Goal: Task Accomplishment & Management: Use online tool/utility

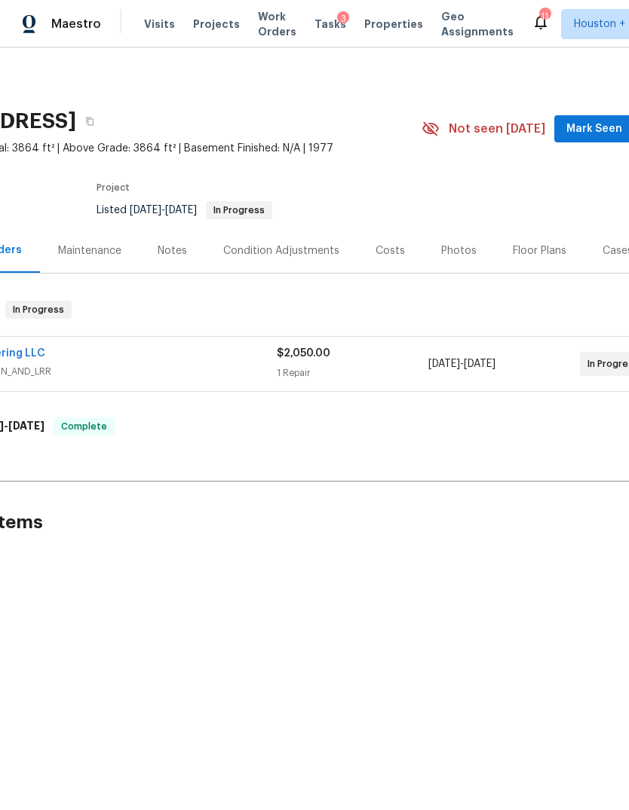
scroll to position [0, 222]
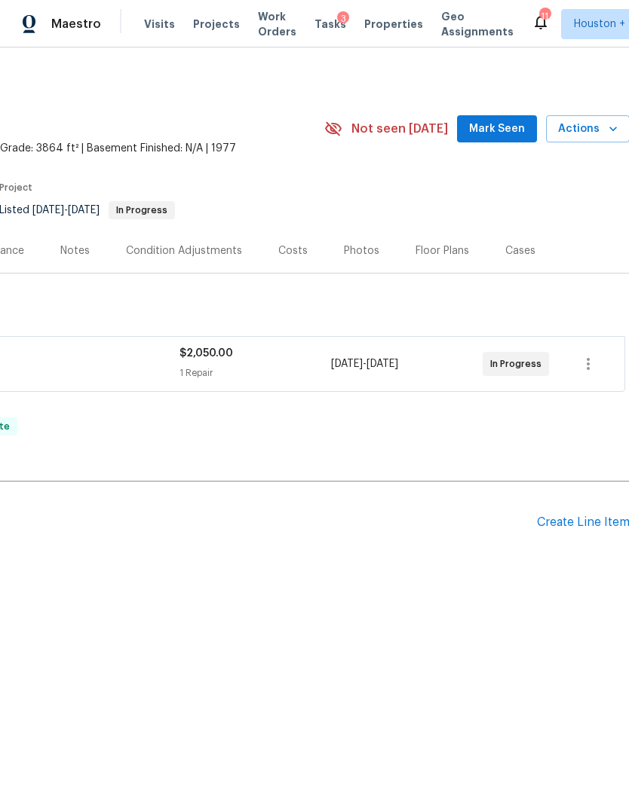
click at [592, 130] on span "Actions" at bounding box center [588, 129] width 60 height 19
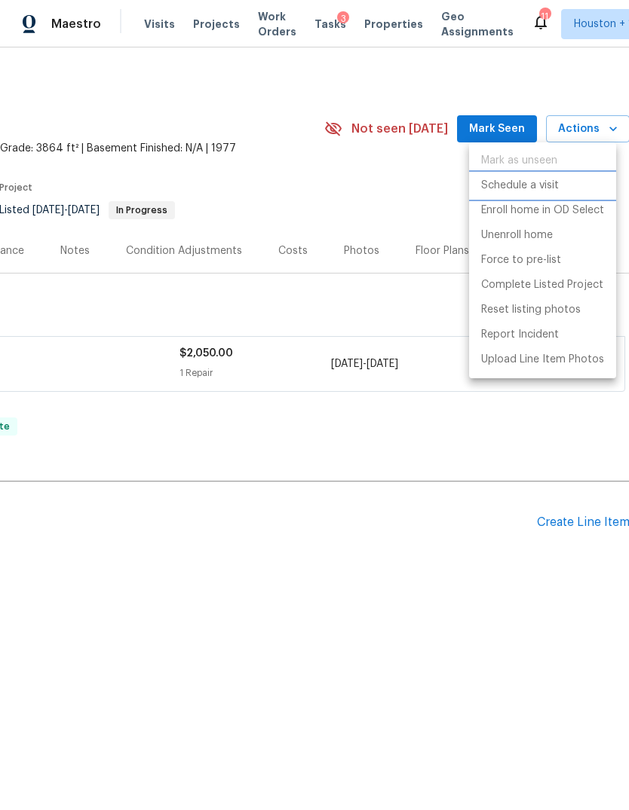
click at [549, 182] on p "Schedule a visit" at bounding box center [520, 186] width 78 height 16
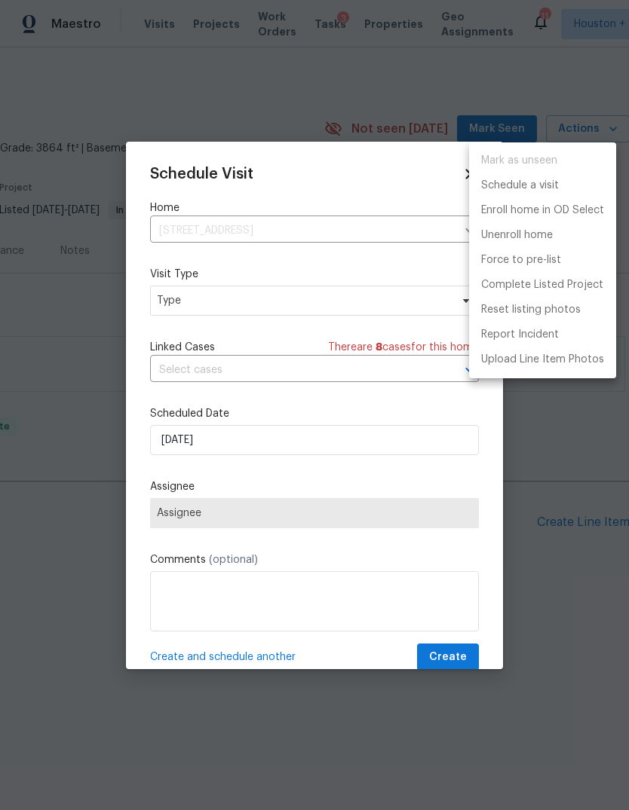
click at [182, 311] on div at bounding box center [314, 405] width 629 height 810
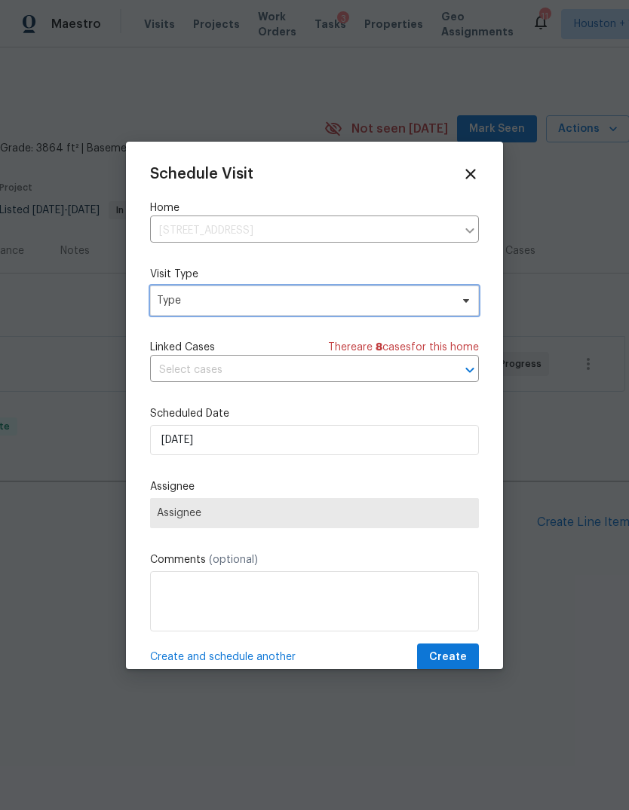
click at [188, 311] on span "Type" at bounding box center [314, 301] width 329 height 30
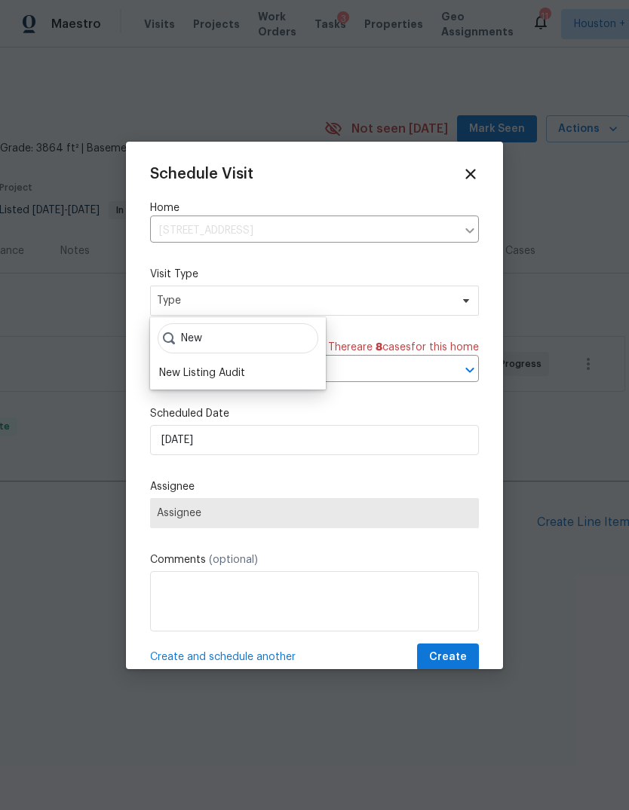
type input "New"
click at [190, 380] on div "New Listing Audit" at bounding box center [202, 373] width 86 height 15
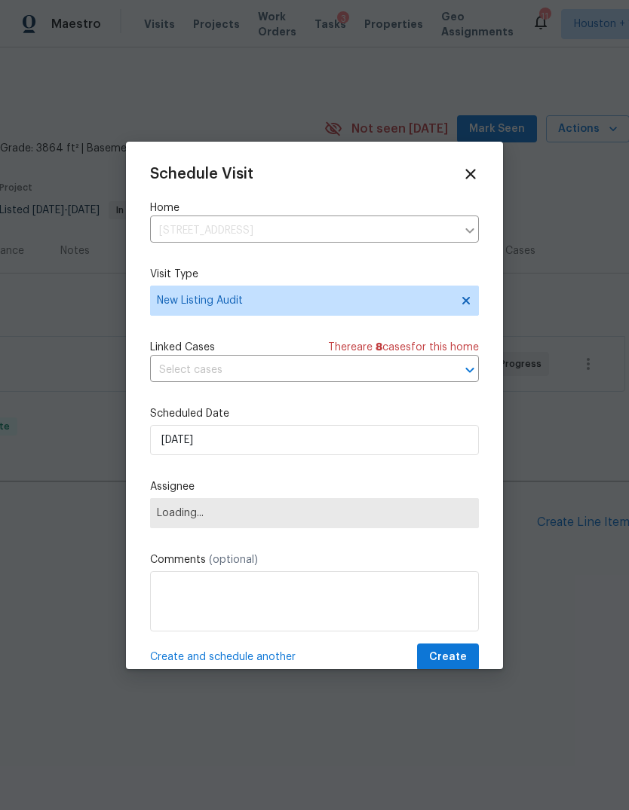
click at [177, 517] on span "Loading..." at bounding box center [314, 513] width 315 height 12
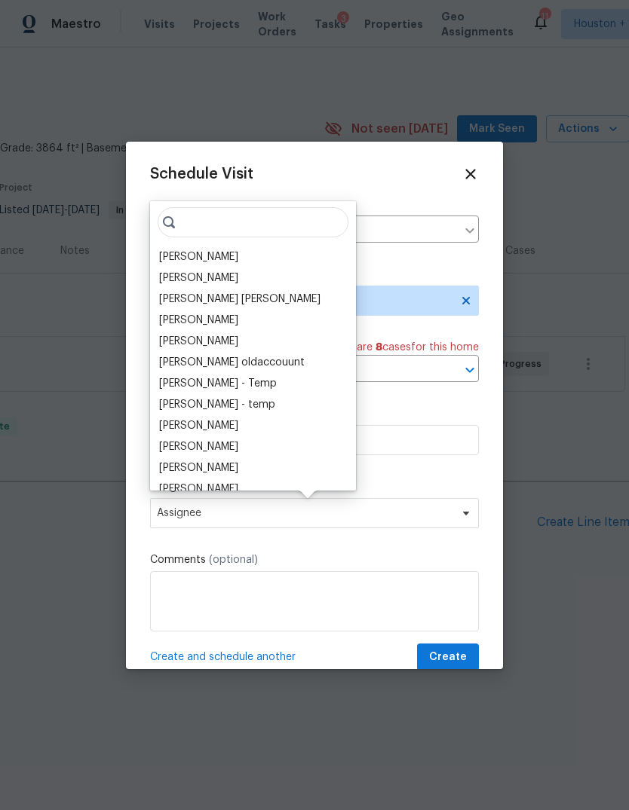
click at [271, 187] on div "Schedule Visit Home 11723 Quail Creek Dr, Houston, TX 77070 ​ Visit Type New Li…" at bounding box center [314, 419] width 329 height 506
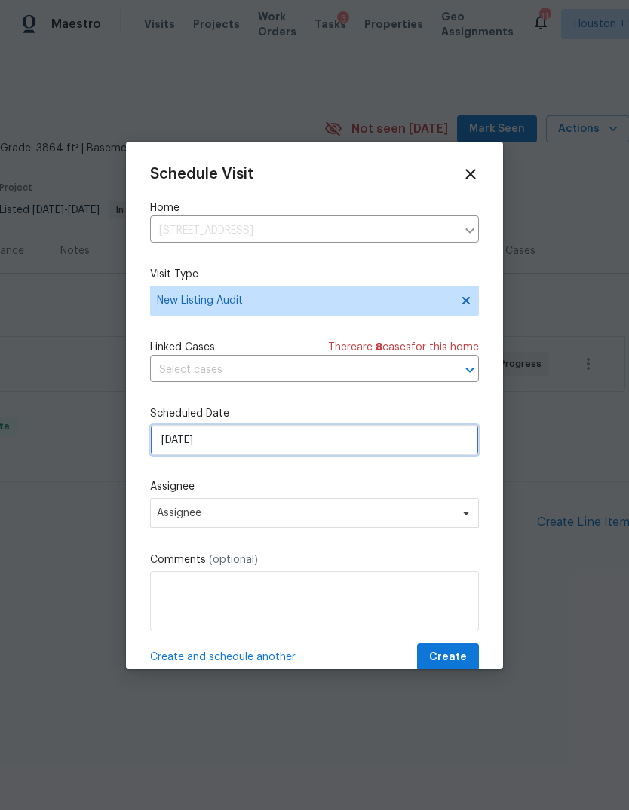
click at [319, 455] on input "8/29/2025" at bounding box center [314, 440] width 329 height 30
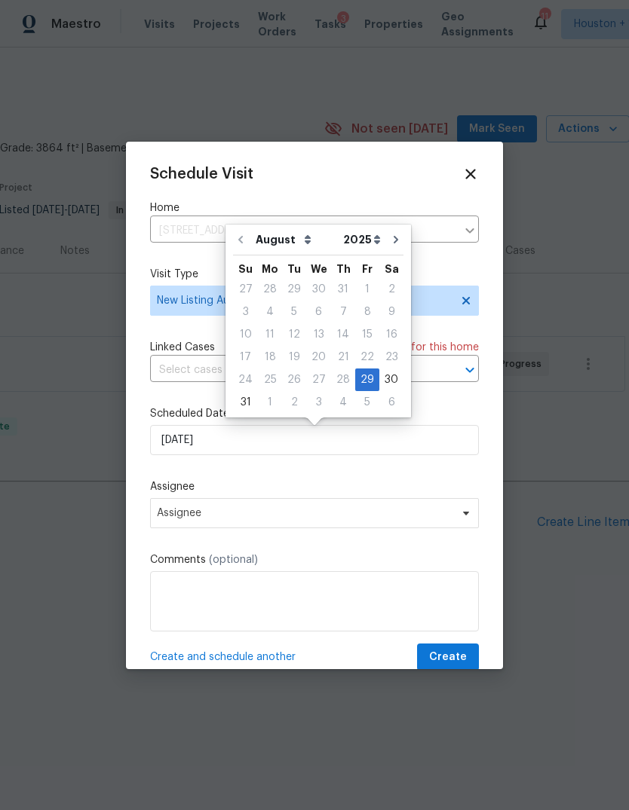
click at [320, 498] on div "Assignee Assignee" at bounding box center [314, 503] width 329 height 49
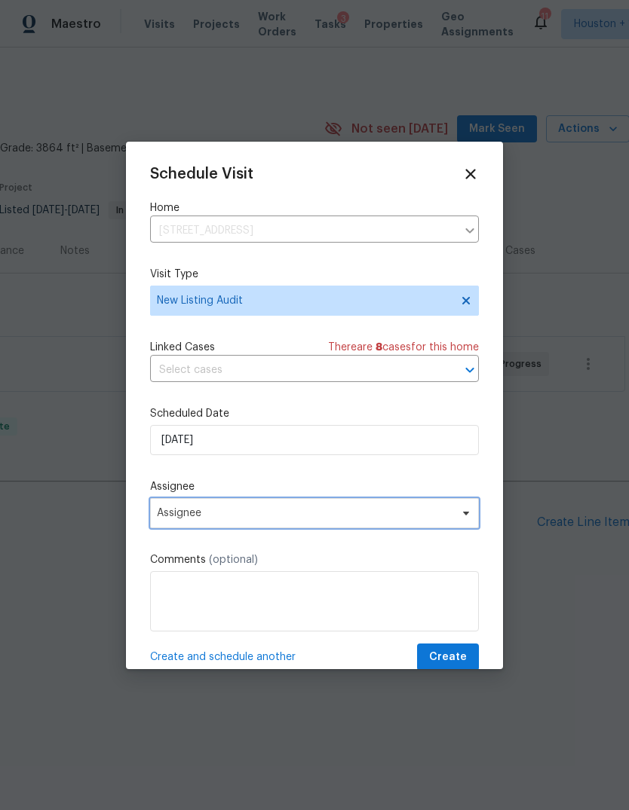
click at [319, 513] on span "Assignee" at bounding box center [304, 513] width 295 height 12
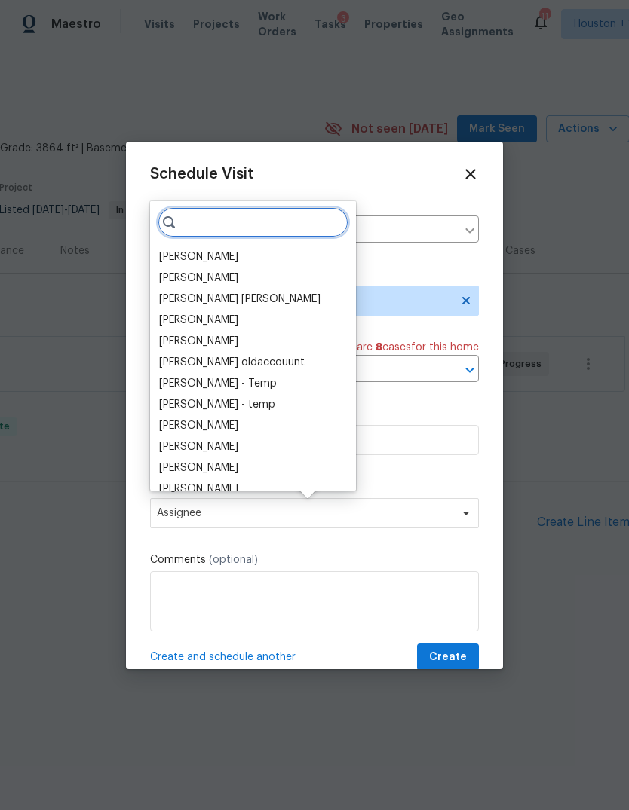
click at [273, 220] on input "search" at bounding box center [253, 222] width 191 height 30
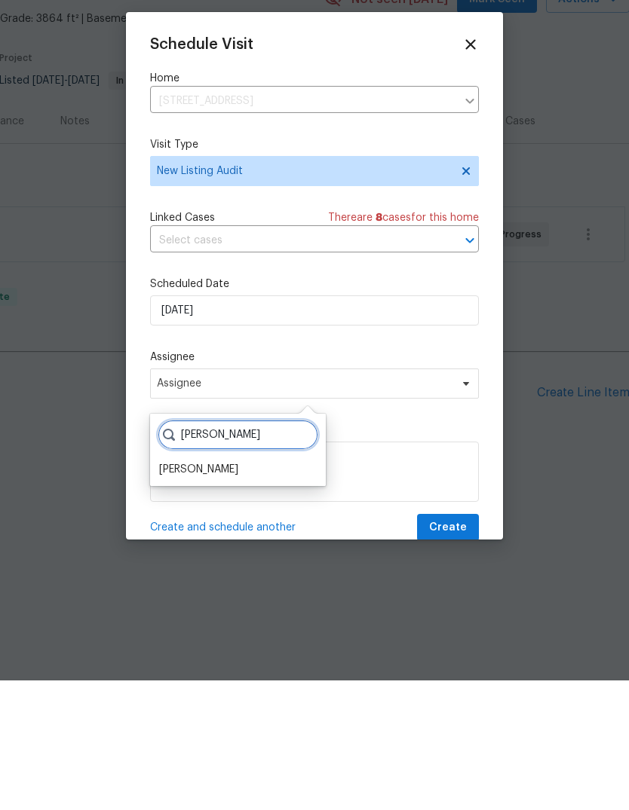
type input "Steve"
click at [185, 592] on div "[PERSON_NAME]" at bounding box center [198, 599] width 79 height 15
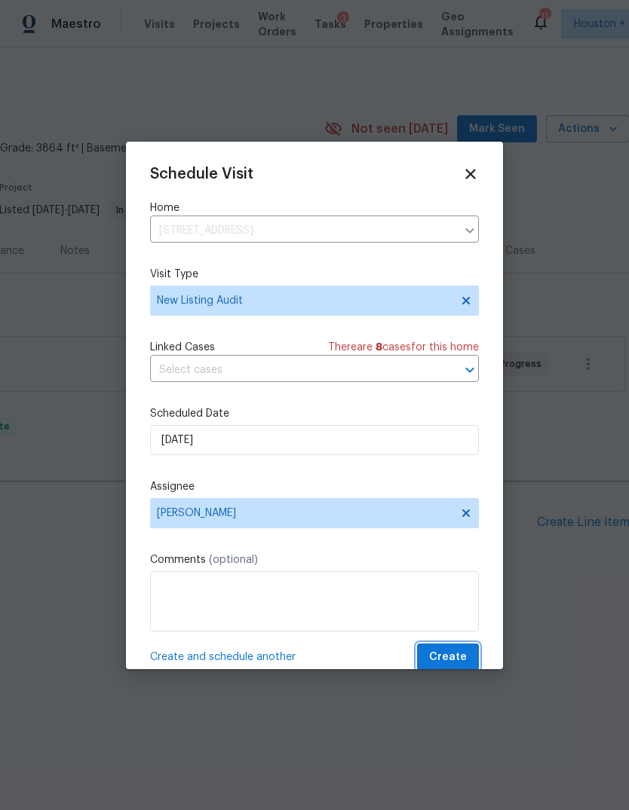
click at [469, 654] on button "Create" at bounding box center [448, 658] width 62 height 28
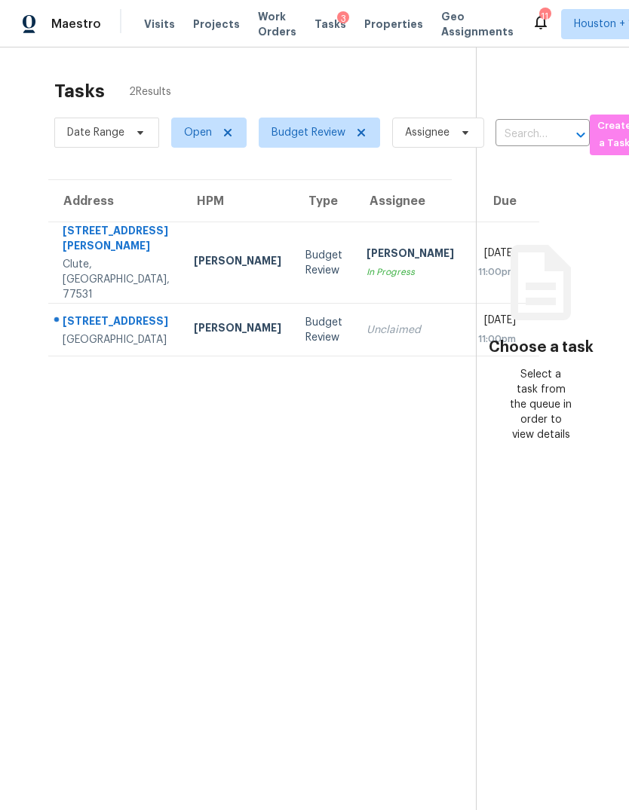
click at [90, 323] on div "[STREET_ADDRESS]" at bounding box center [116, 323] width 107 height 19
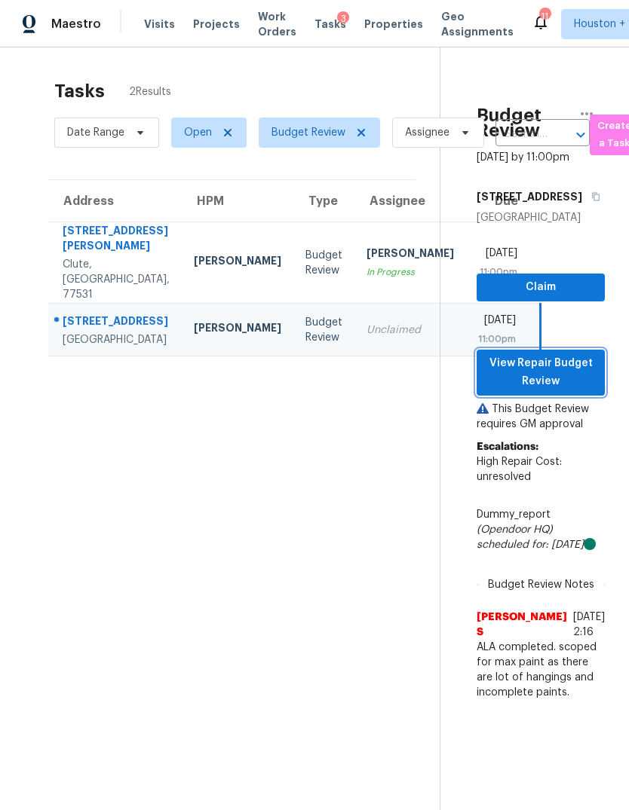
click at [585, 391] on span "View Repair Budget Review" at bounding box center [540, 372] width 104 height 37
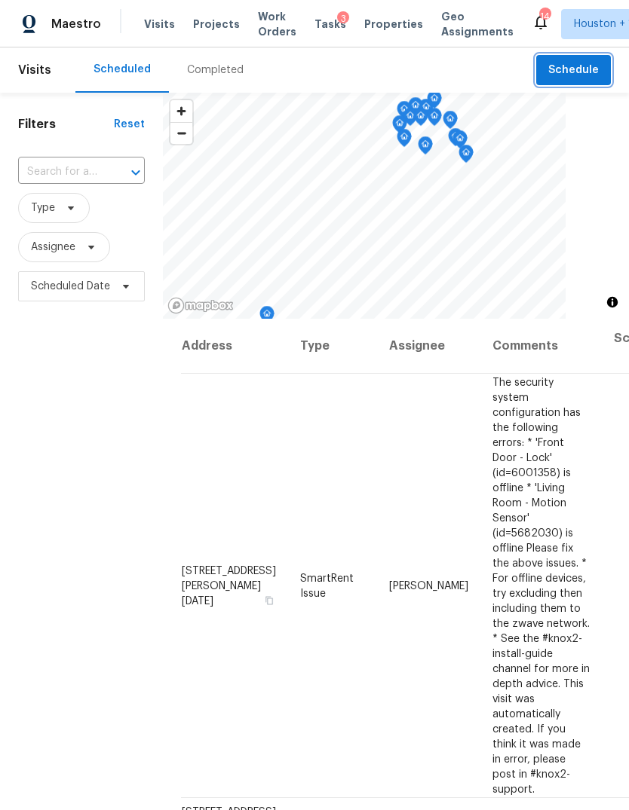
click at [595, 78] on span "Schedule" at bounding box center [573, 70] width 50 height 19
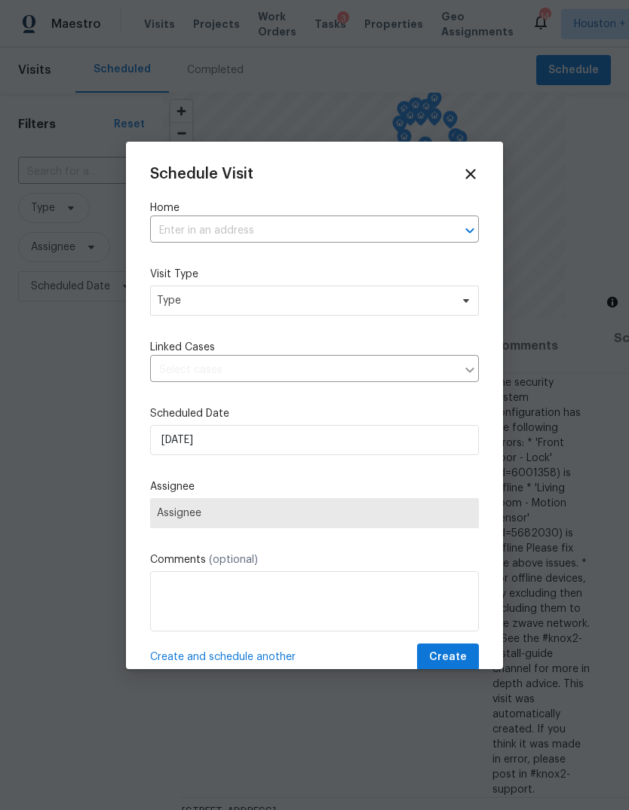
click at [429, 225] on input "text" at bounding box center [293, 230] width 286 height 23
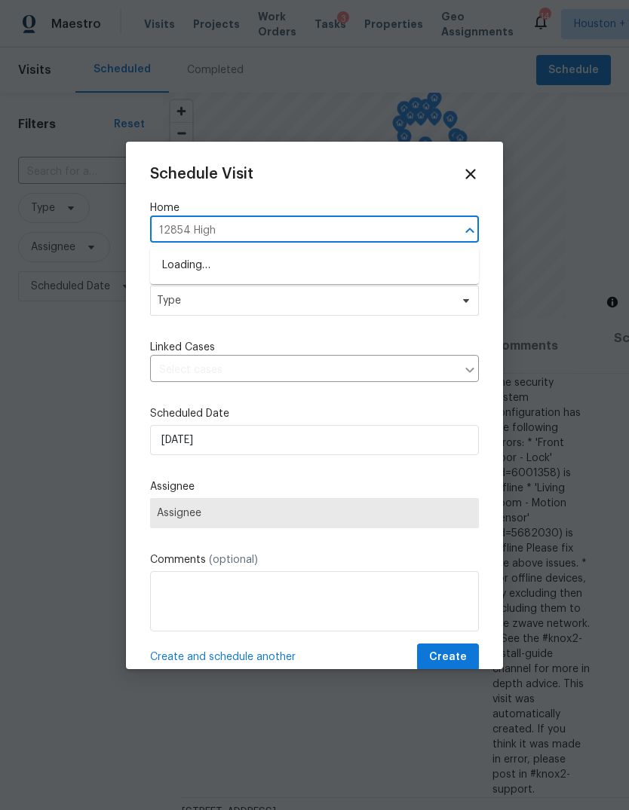
type input "12854 Highl"
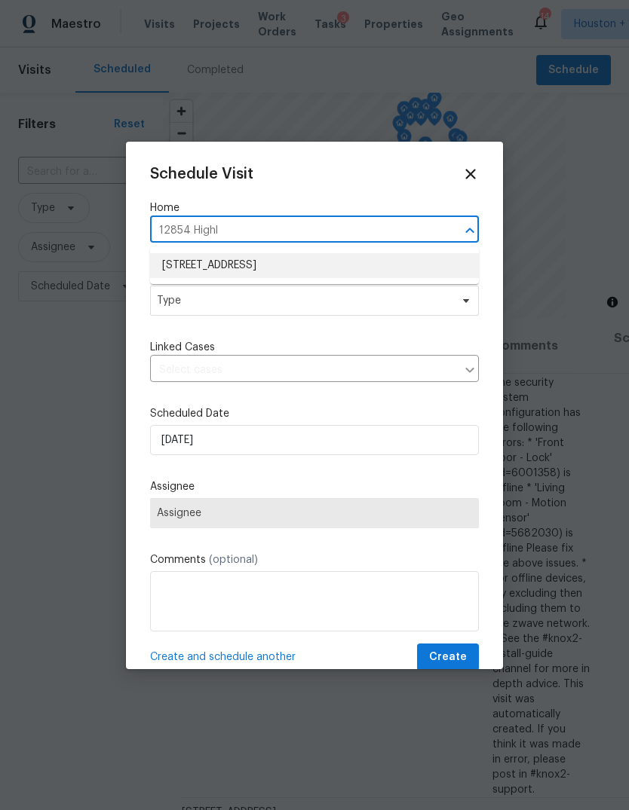
click at [429, 253] on li "12854 Highland Hills Dr, Cypress, TX 77429" at bounding box center [314, 265] width 329 height 25
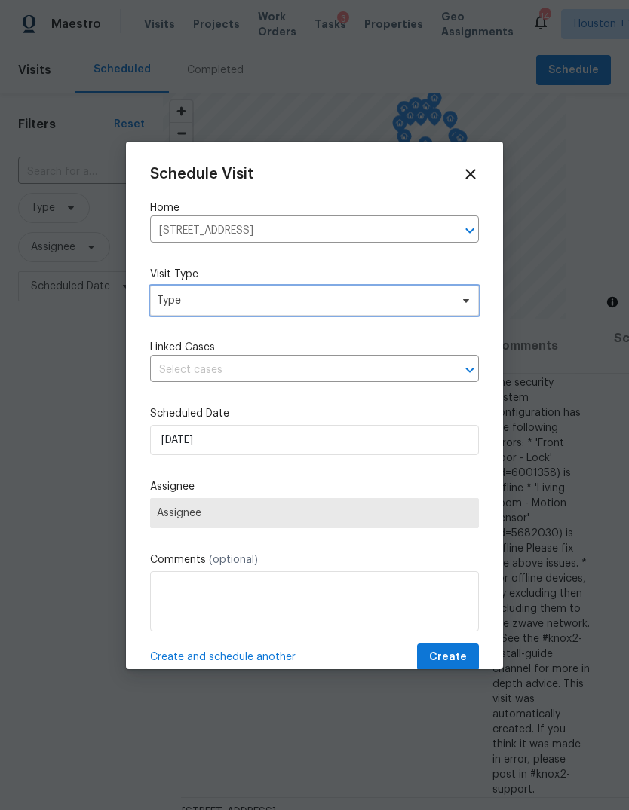
click at [461, 291] on span "Type" at bounding box center [314, 301] width 329 height 30
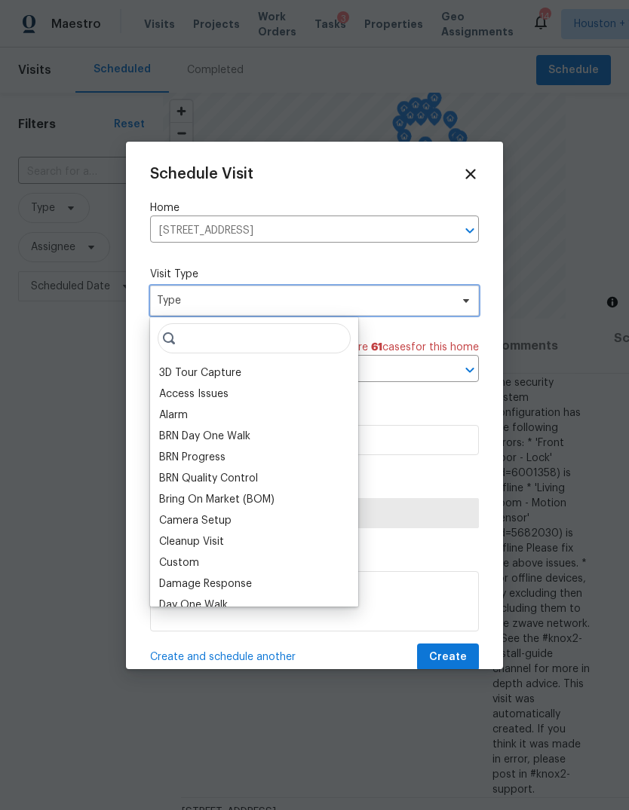
click at [458, 306] on span at bounding box center [463, 301] width 17 height 12
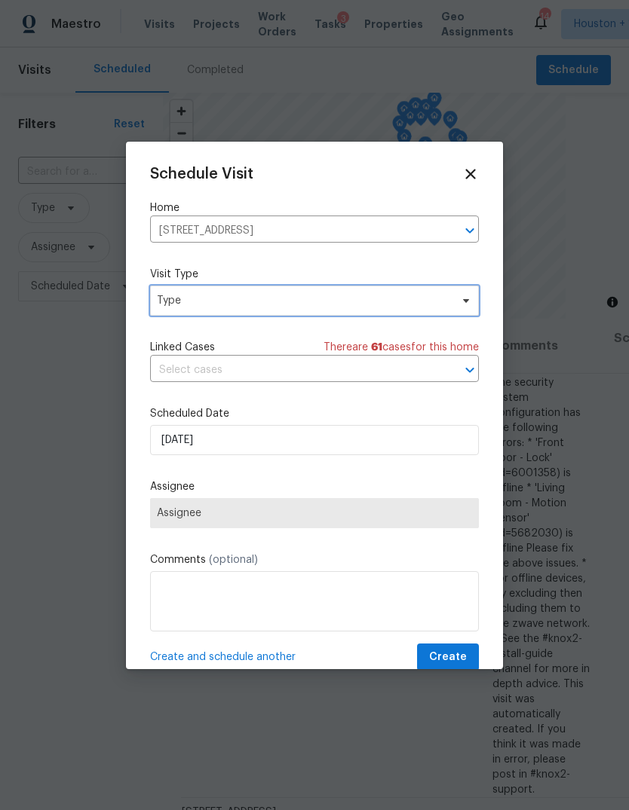
click at [459, 307] on span at bounding box center [463, 301] width 17 height 12
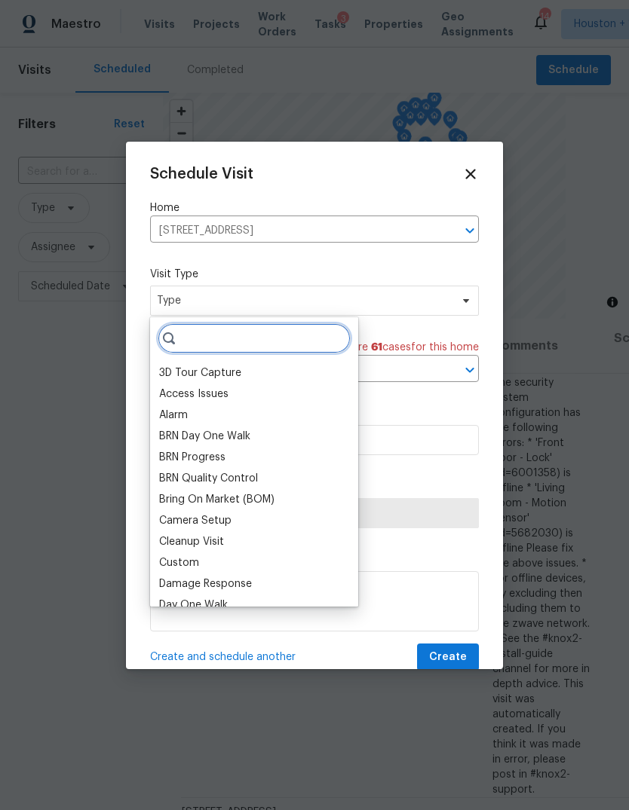
click at [306, 352] on input "search" at bounding box center [254, 338] width 193 height 30
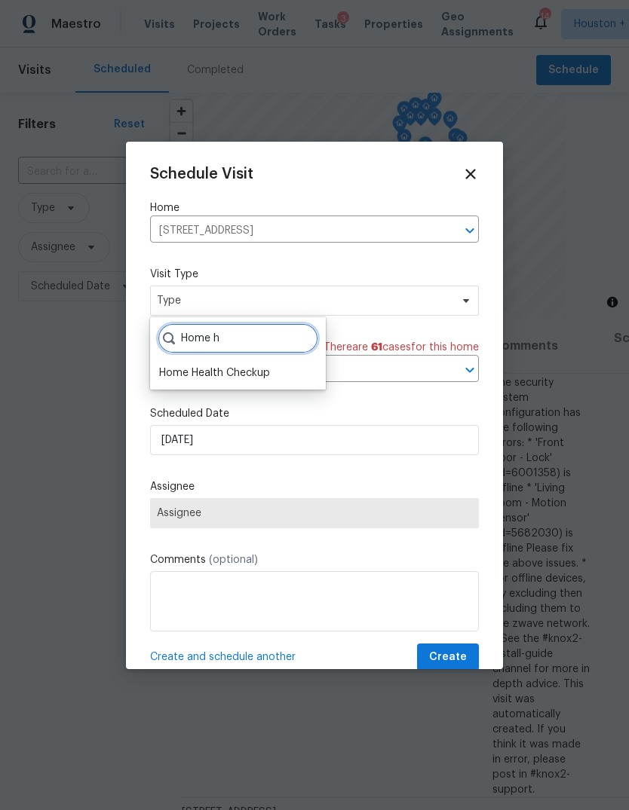
type input "Home h"
click at [191, 377] on div "Home Health Checkup" at bounding box center [214, 373] width 111 height 15
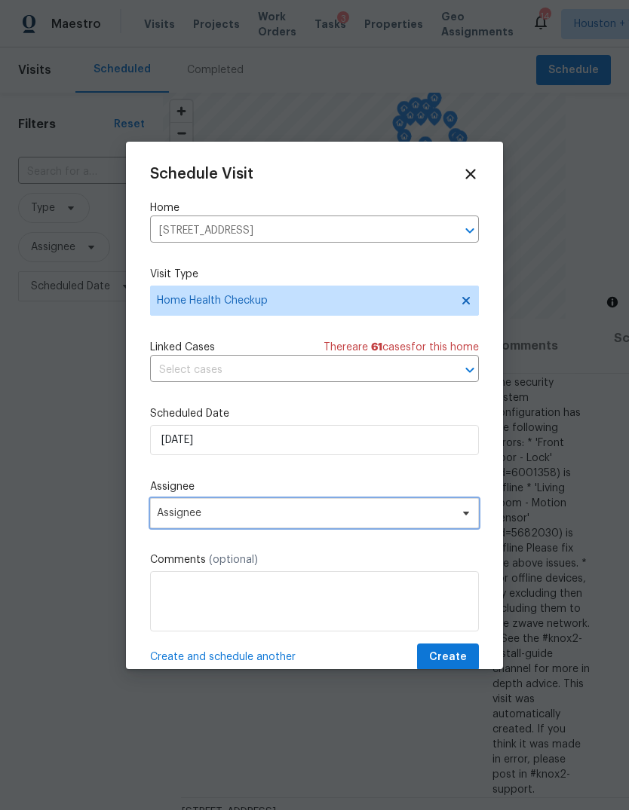
click at [175, 519] on span "Assignee" at bounding box center [304, 513] width 295 height 12
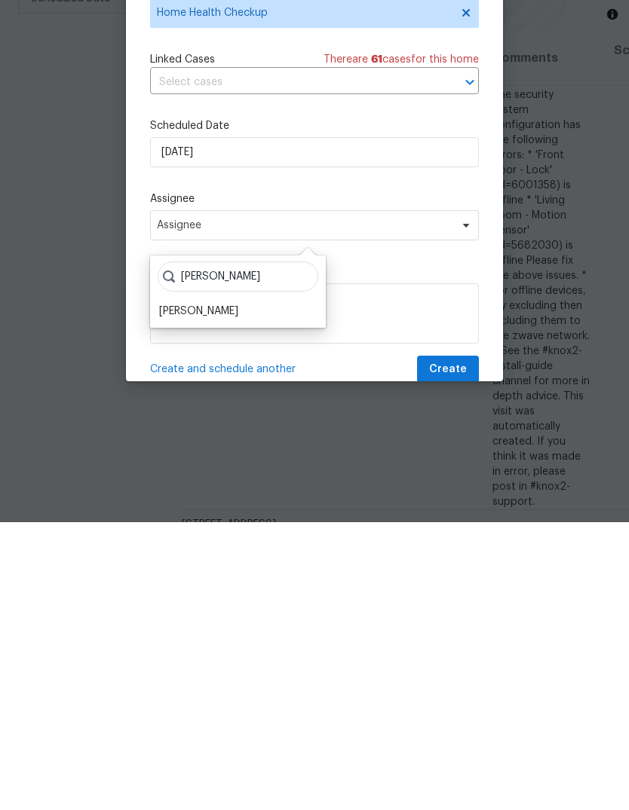
type input "Steve"
click at [179, 592] on div "[PERSON_NAME]" at bounding box center [198, 599] width 79 height 15
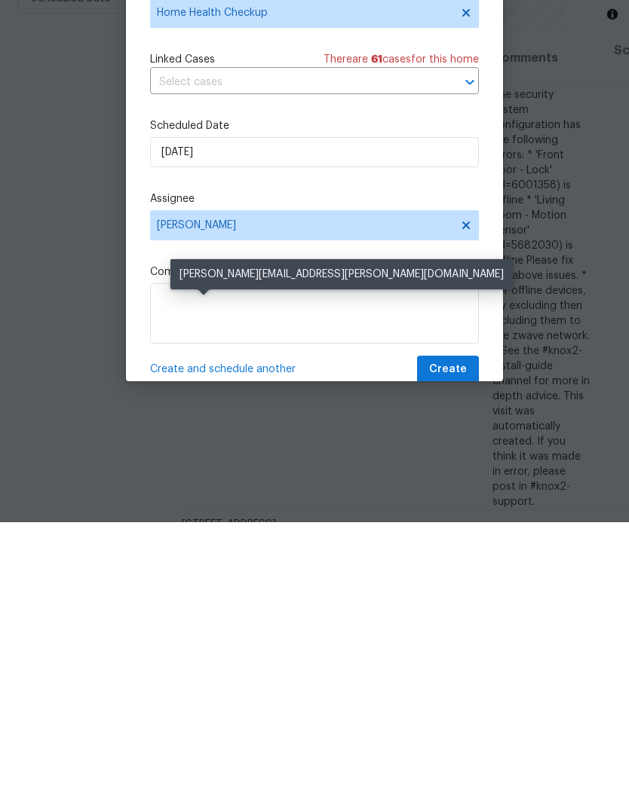
scroll to position [57, 0]
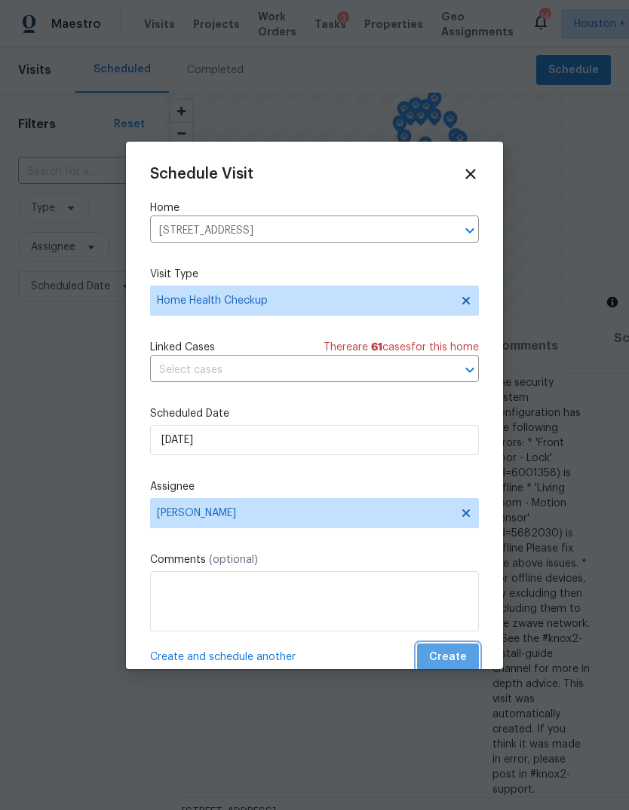
click at [464, 660] on span "Create" at bounding box center [448, 657] width 38 height 19
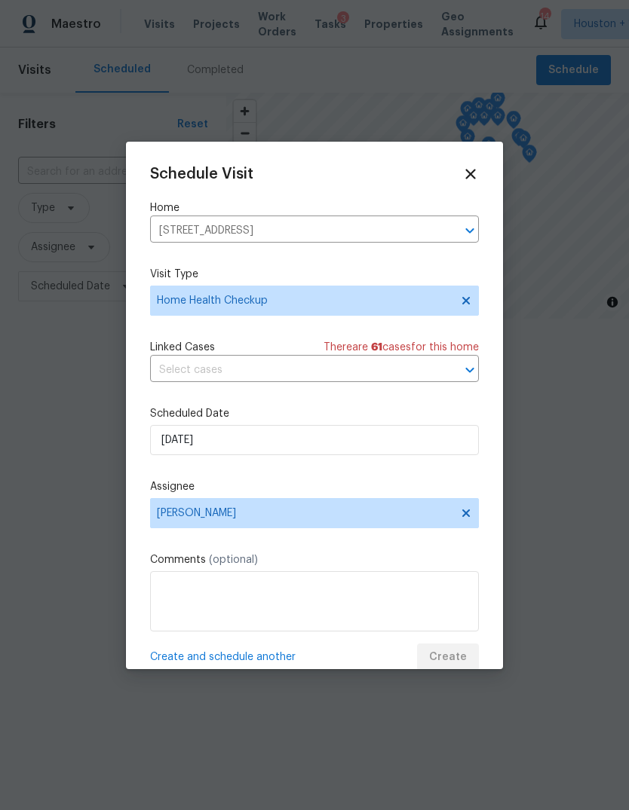
scroll to position [0, 0]
